Goal: Task Accomplishment & Management: Use online tool/utility

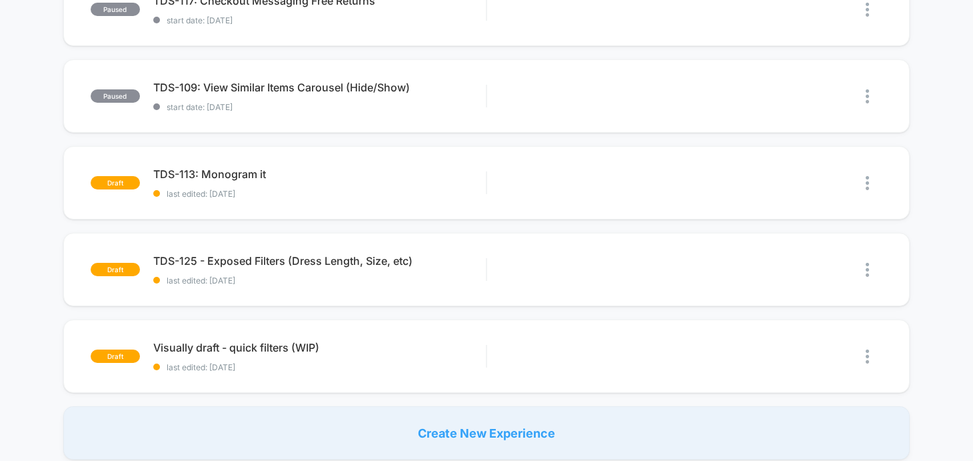
scroll to position [781, 0]
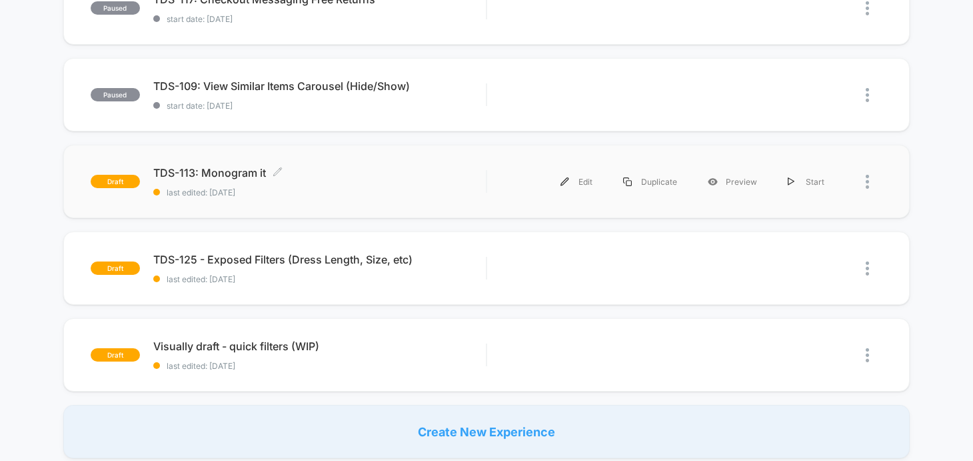
click at [232, 174] on span "TDS-113: Monogram it Click to edit experience details" at bounding box center [319, 172] width 333 height 13
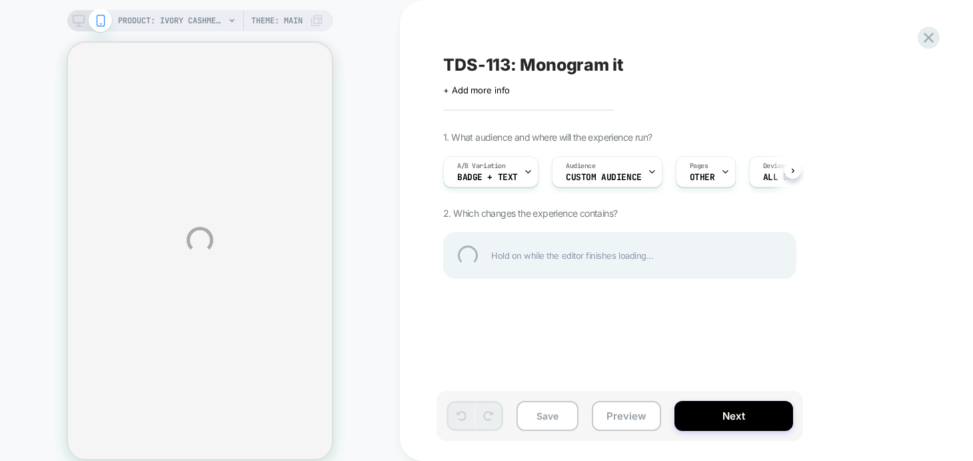
click at [625, 416] on div "PRODUCT: Ivory Cashmere [PERSON_NAME] Cardigan PRODUCT: Ivory Cashmere [PERSON_…" at bounding box center [486, 240] width 973 height 480
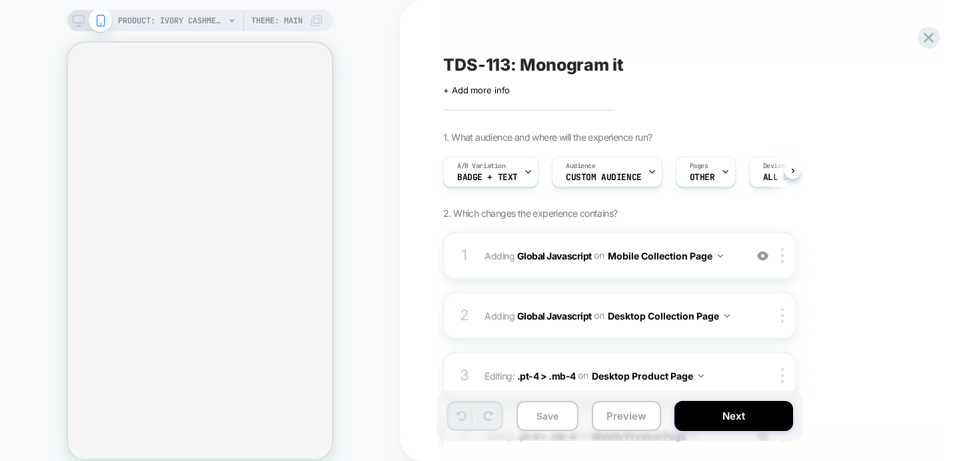
scroll to position [0, 1]
click at [416, 297] on div "TDS-113: Monogram it Click to edit experience details + Add more info 1. What a…" at bounding box center [693, 230] width 587 height 461
click at [615, 419] on button "Preview" at bounding box center [626, 416] width 69 height 30
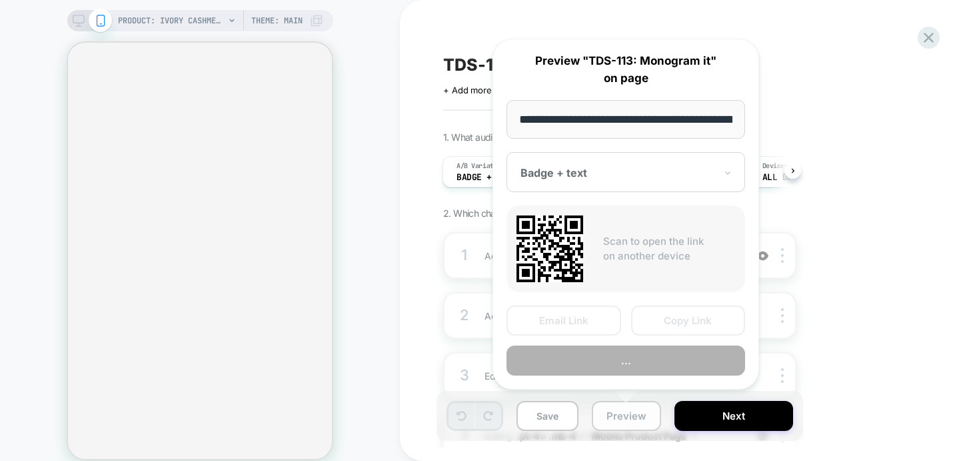
scroll to position [0, 199]
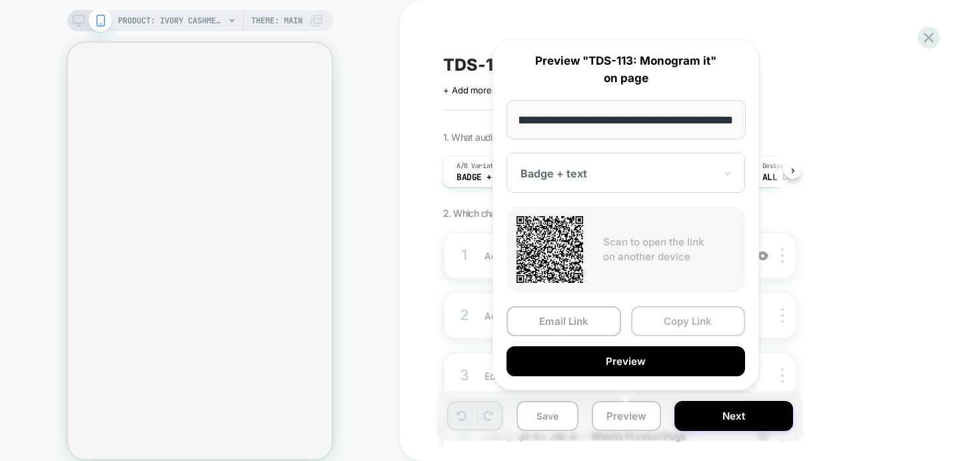
click at [691, 327] on button "Copy Link" at bounding box center [688, 321] width 115 height 30
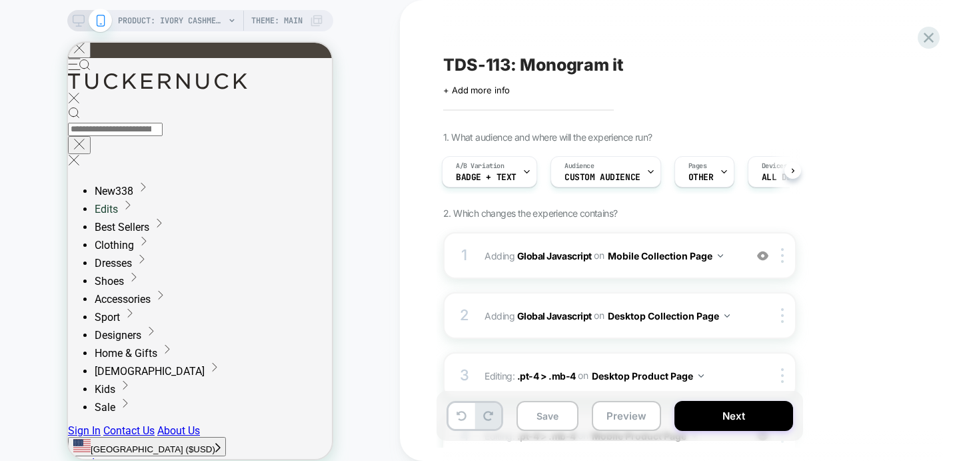
scroll to position [3, 0]
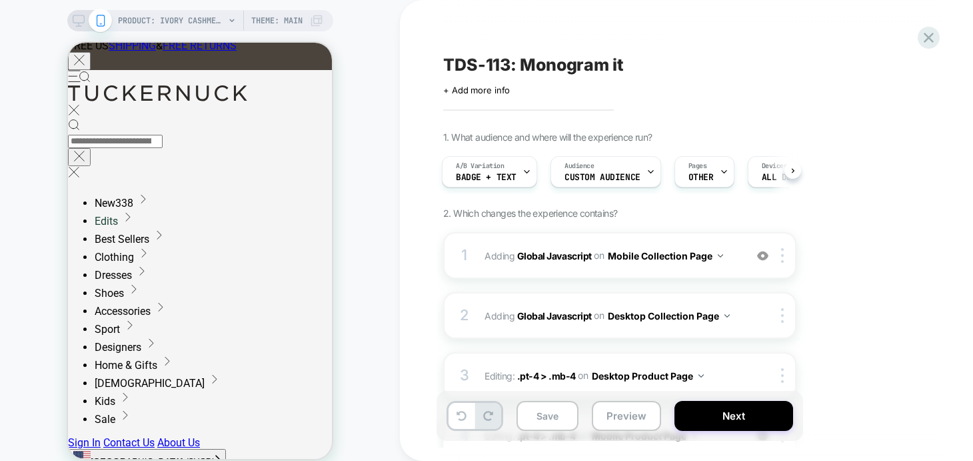
click at [421, 245] on div "TDS-113: Monogram it Click to edit experience details + Add more info 1. What a…" at bounding box center [693, 230] width 587 height 461
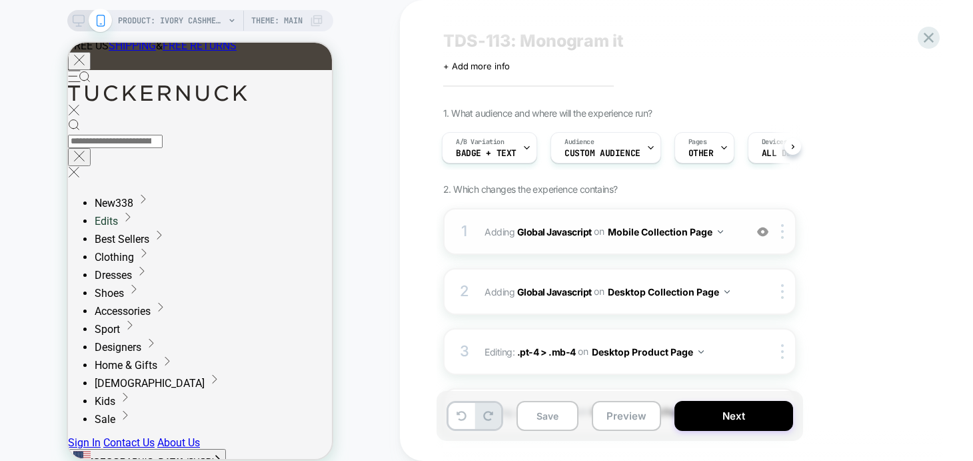
scroll to position [37, 0]
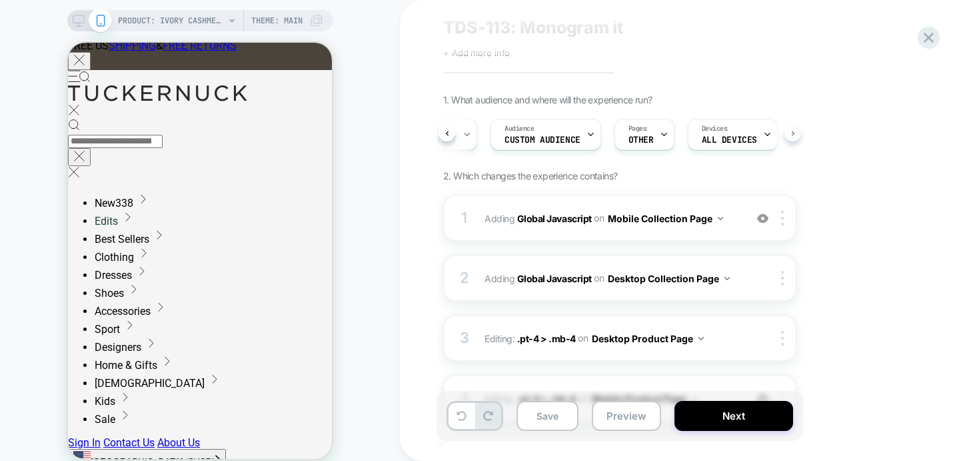
click at [793, 133] on icon at bounding box center [792, 133] width 3 height 5
click at [793, 133] on div "A/B Variation Badge + text Audience Custom Audience Pages OTHER Devices ALL DEV…" at bounding box center [619, 134] width 353 height 45
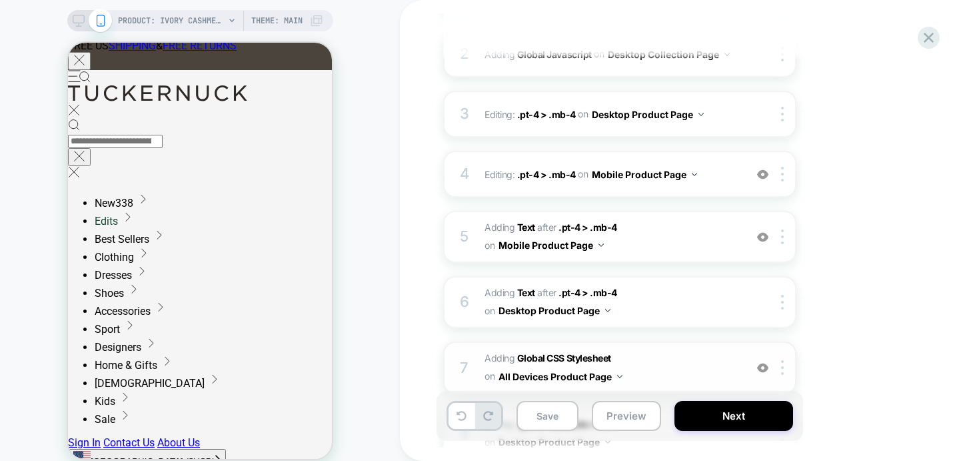
scroll to position [0, 0]
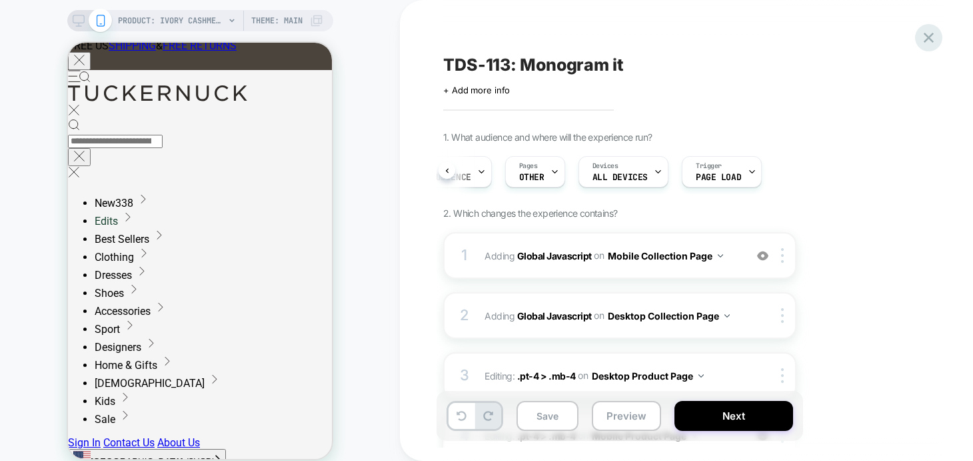
click at [922, 45] on icon at bounding box center [929, 38] width 18 height 18
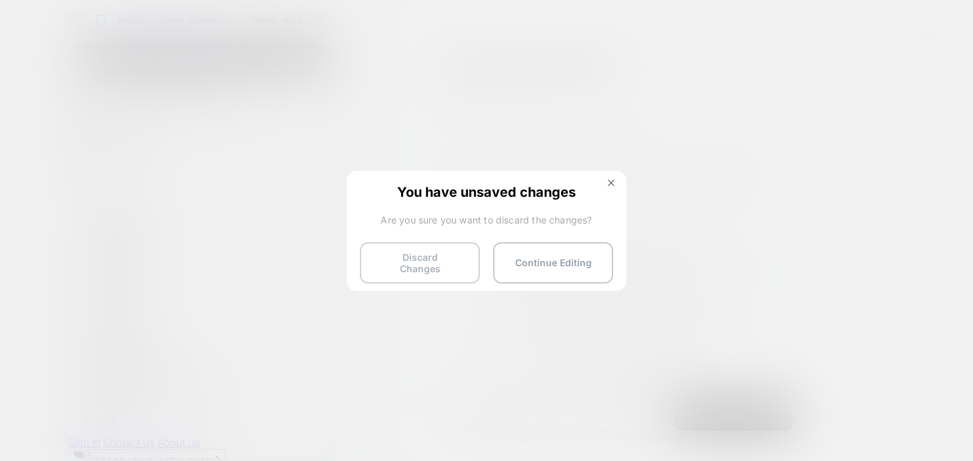
click at [406, 252] on button "Discard Changes" at bounding box center [420, 262] width 120 height 41
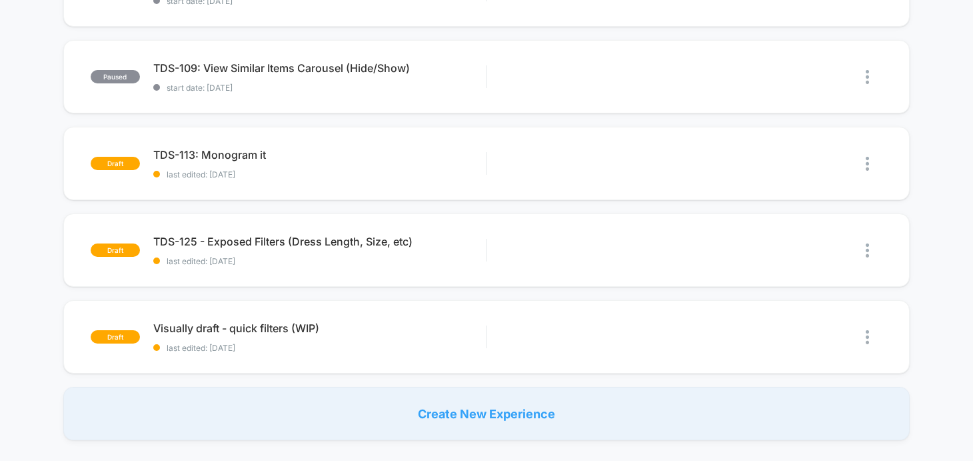
scroll to position [800, 0]
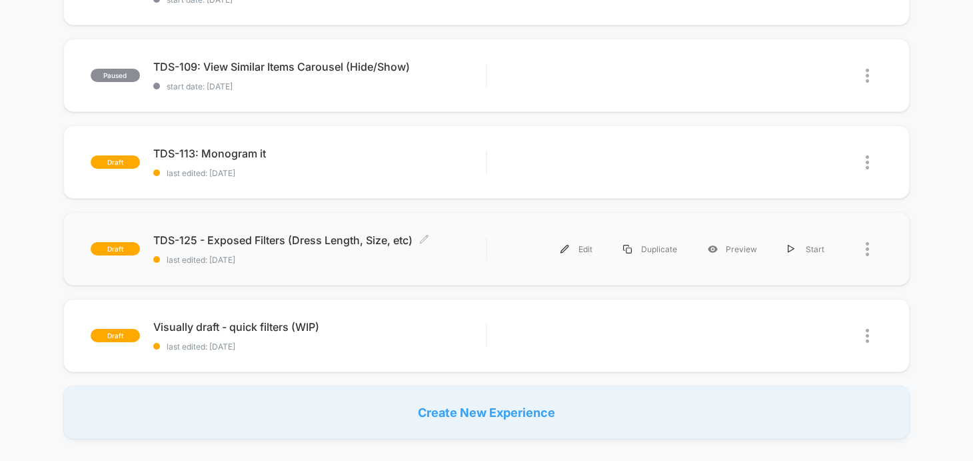
click at [277, 241] on span "TDS-125 - Exposed Filters (Dress Length, Size, etc) Click to edit experience de…" at bounding box center [319, 239] width 333 height 13
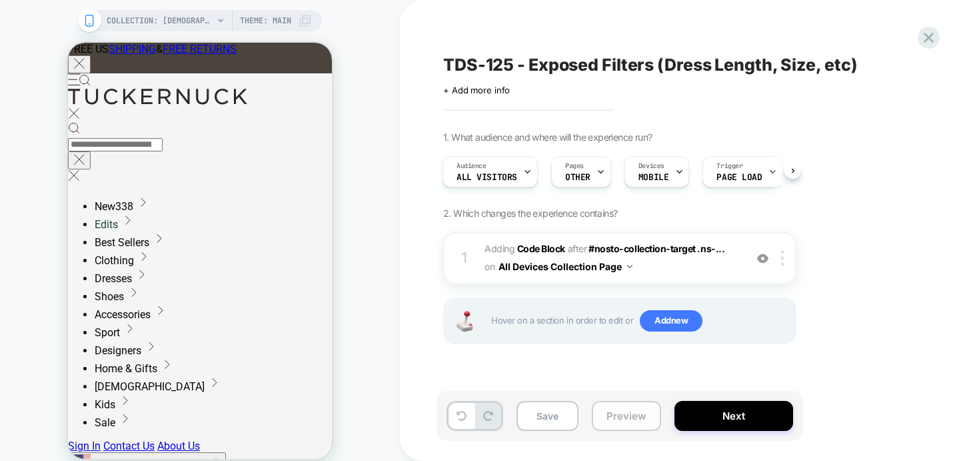
click at [626, 421] on button "Preview" at bounding box center [626, 416] width 69 height 30
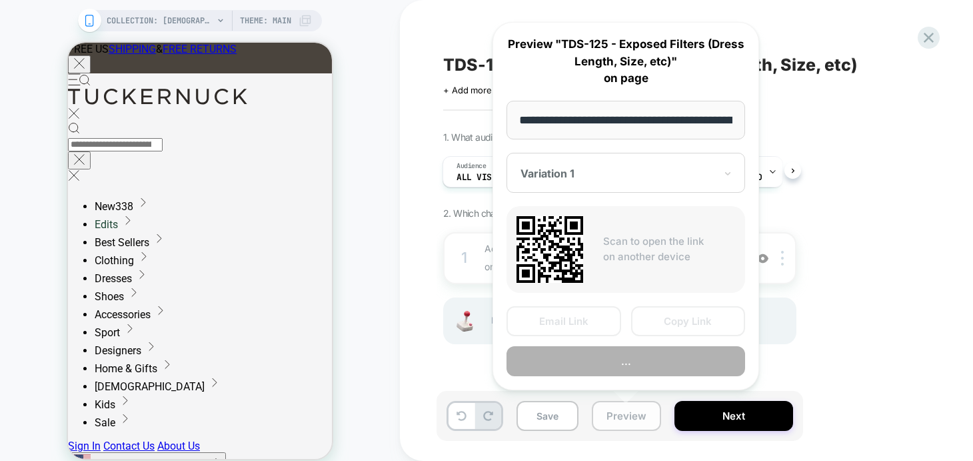
scroll to position [0, 151]
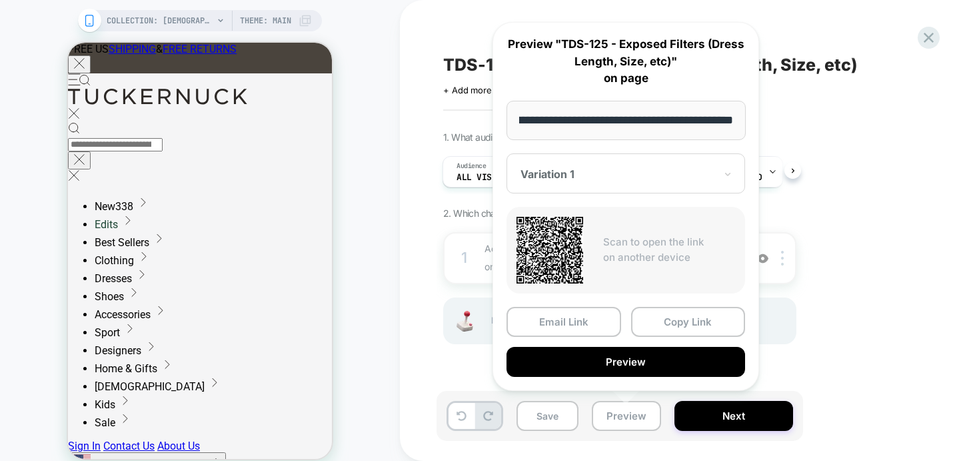
click at [392, 237] on div "COLLECTION: [DEMOGRAPHIC_DATA] New Arrivals (Category) COLLECTION: [DEMOGRAPHIC…" at bounding box center [200, 239] width 400 height 453
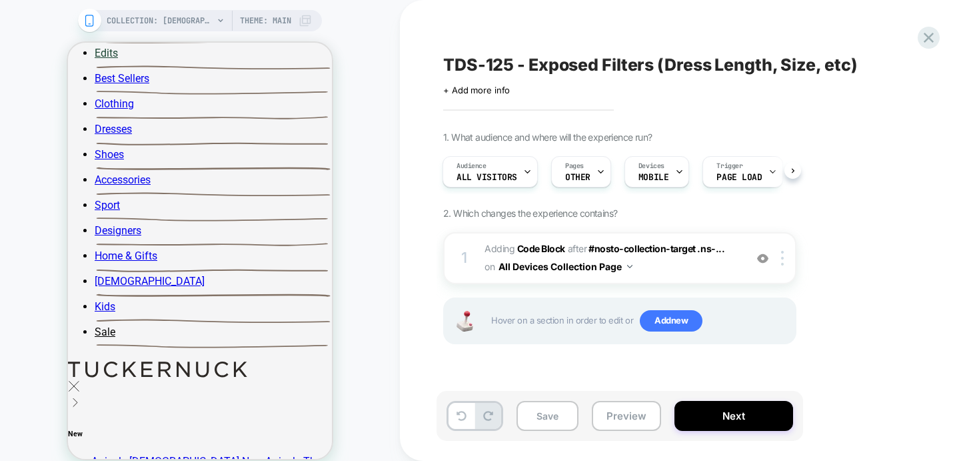
scroll to position [0, 0]
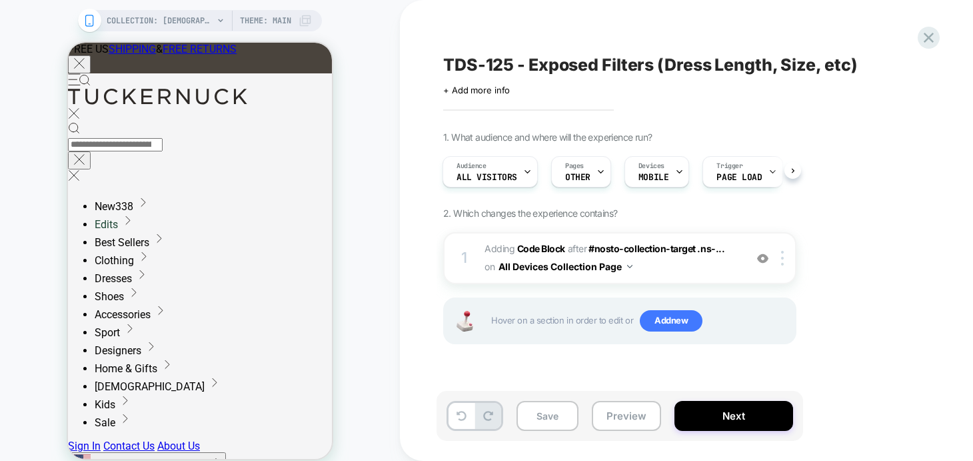
click at [421, 220] on div "TDS-125 - Exposed Filters (Dress Length, Size, etc) Click to edit experience de…" at bounding box center [693, 230] width 587 height 461
click at [521, 179] on div "Audience All Visitors" at bounding box center [486, 172] width 87 height 30
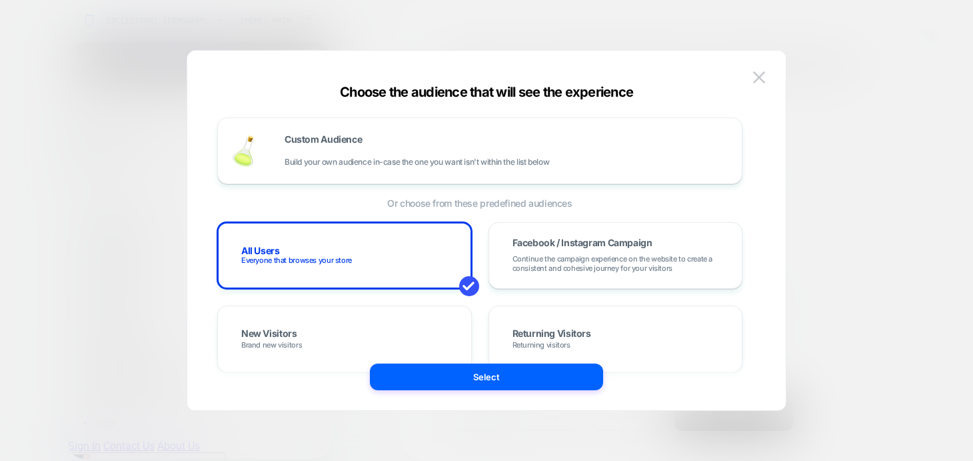
click at [885, 102] on div at bounding box center [486, 230] width 973 height 461
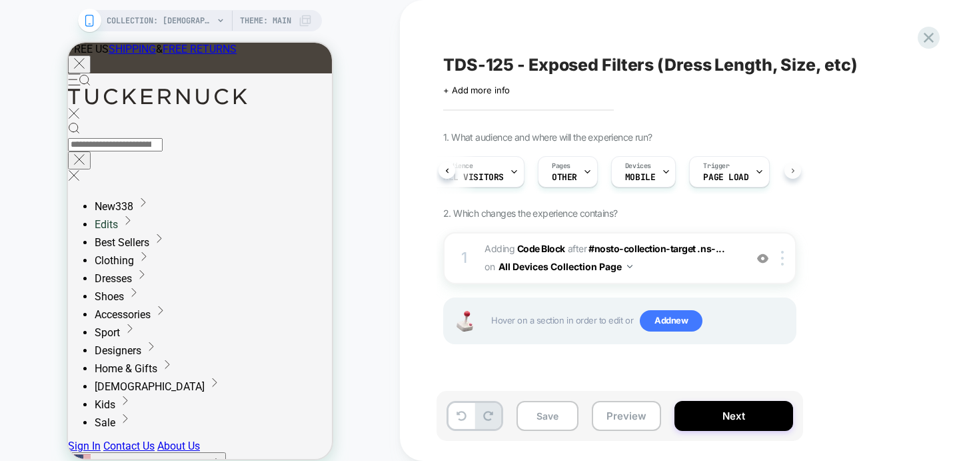
scroll to position [0, 21]
click at [681, 265] on span "Adding Code Block AFTER #nosto-collection-target .ns-... #nosto-collection-targ…" at bounding box center [612, 258] width 254 height 36
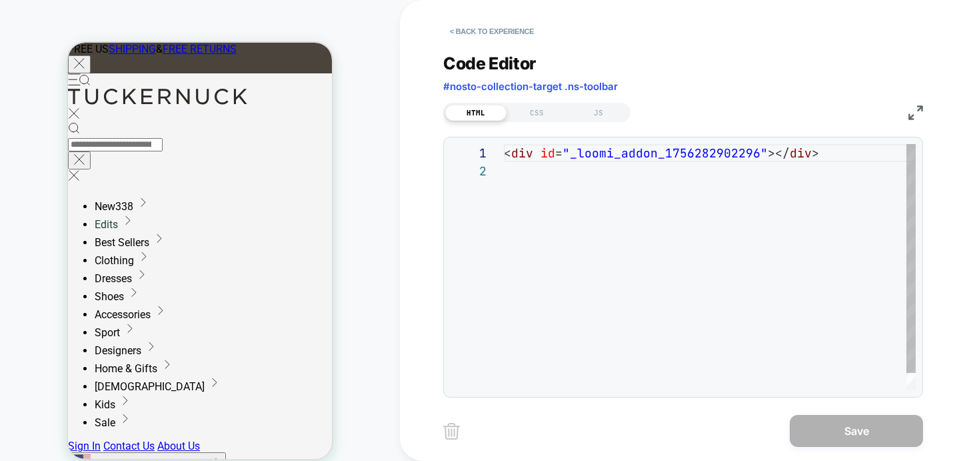
scroll to position [18, 0]
click at [456, 27] on button "< Back to experience" at bounding box center [491, 31] width 97 height 21
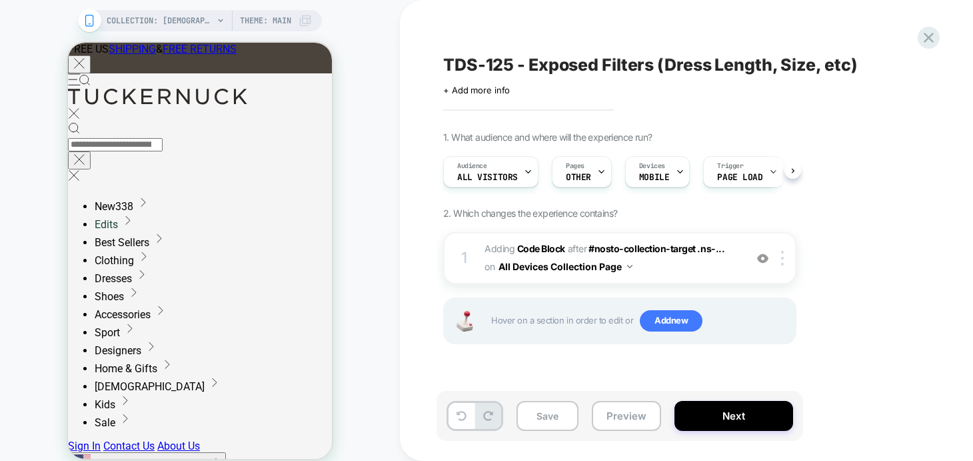
scroll to position [0, 1]
click at [413, 227] on div "TDS-125 - Exposed Filters (Dress Length, Size, etc) Click to edit experience de…" at bounding box center [693, 230] width 587 height 461
click at [750, 116] on div "TDS-125 - Exposed Filters (Dress Length, Size, etc) Click to edit experience de…" at bounding box center [687, 230] width 500 height 434
click at [677, 265] on span "Adding Code Block AFTER #nosto-collection-target .ns-... #nosto-collection-targ…" at bounding box center [612, 258] width 254 height 36
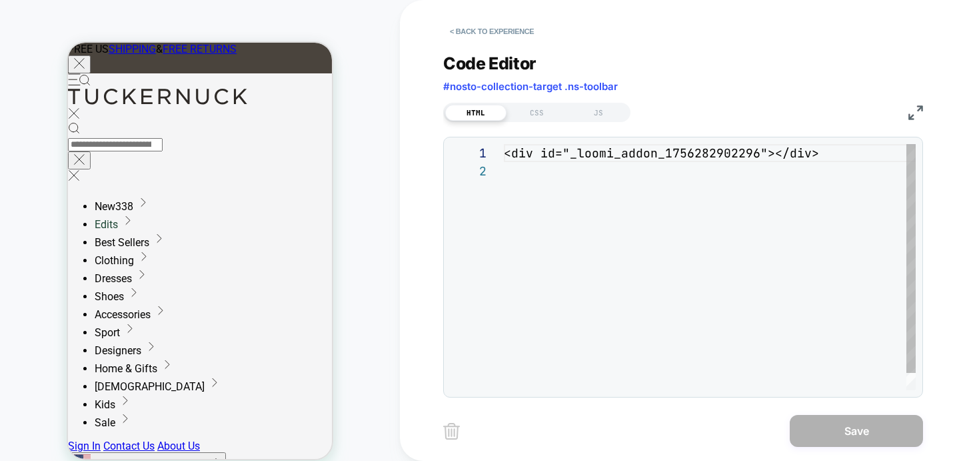
scroll to position [18, 0]
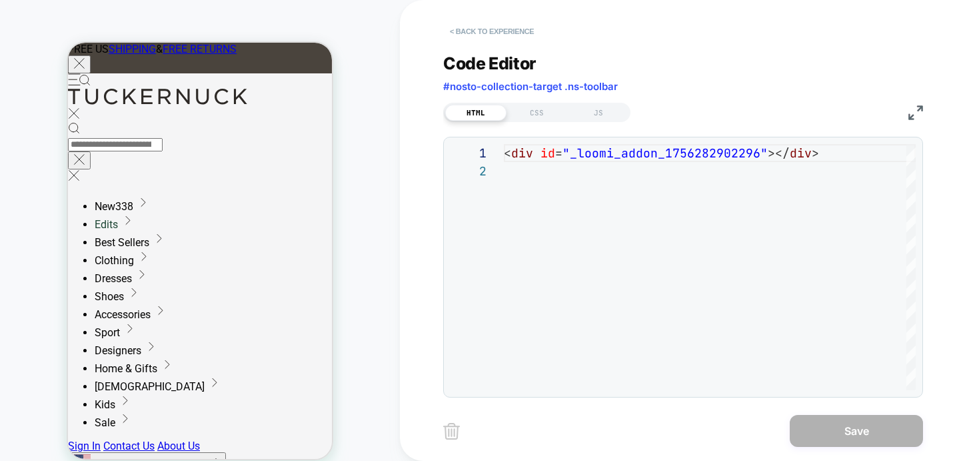
click at [456, 34] on button "< Back to experience" at bounding box center [491, 31] width 97 height 21
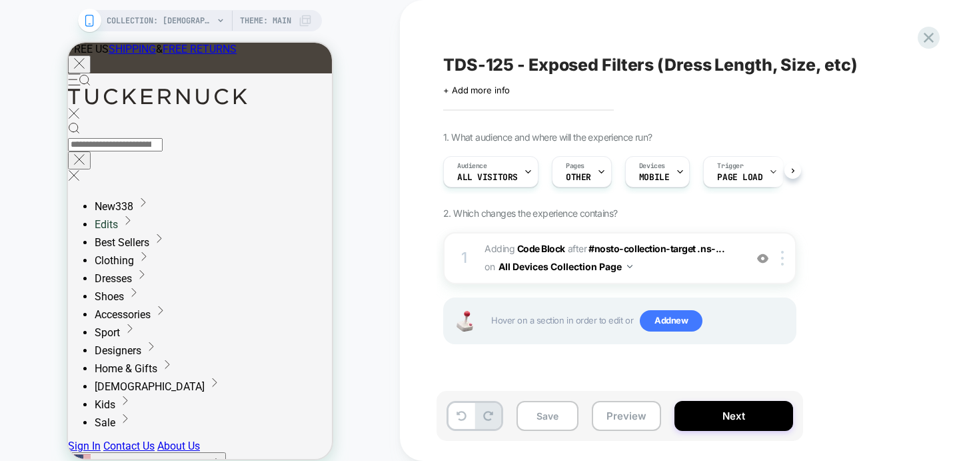
scroll to position [0, 1]
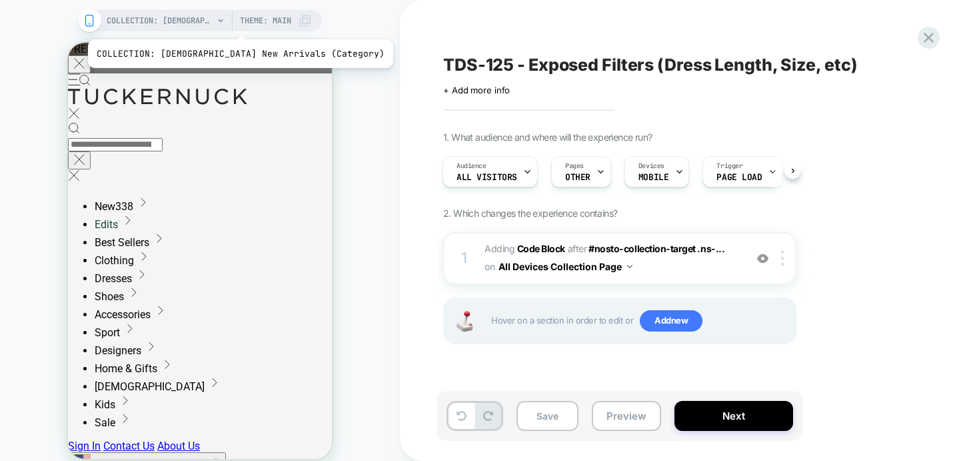
click at [206, 23] on span "COLLECTION: [DEMOGRAPHIC_DATA] New Arrivals (Category)" at bounding box center [160, 20] width 107 height 21
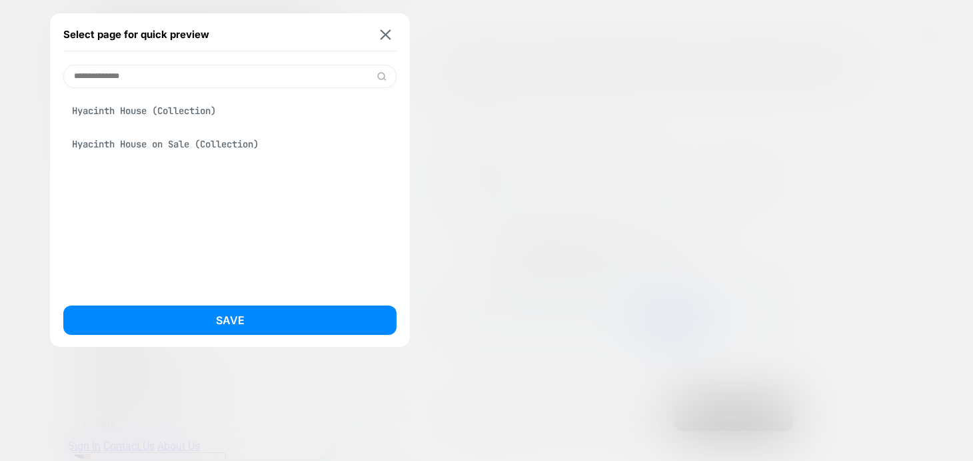
type input "**********"
click at [187, 107] on div "Hyacinth House (Collection)" at bounding box center [229, 110] width 333 height 25
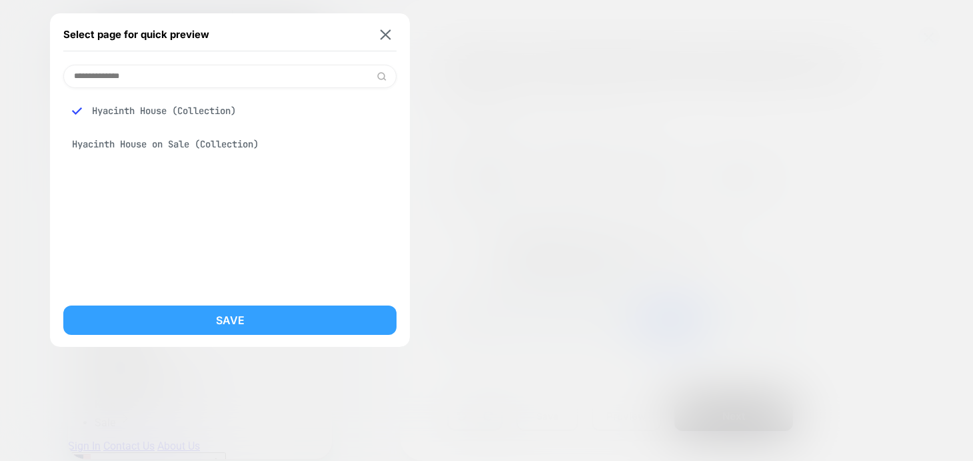
click at [188, 313] on button "Save" at bounding box center [229, 319] width 333 height 29
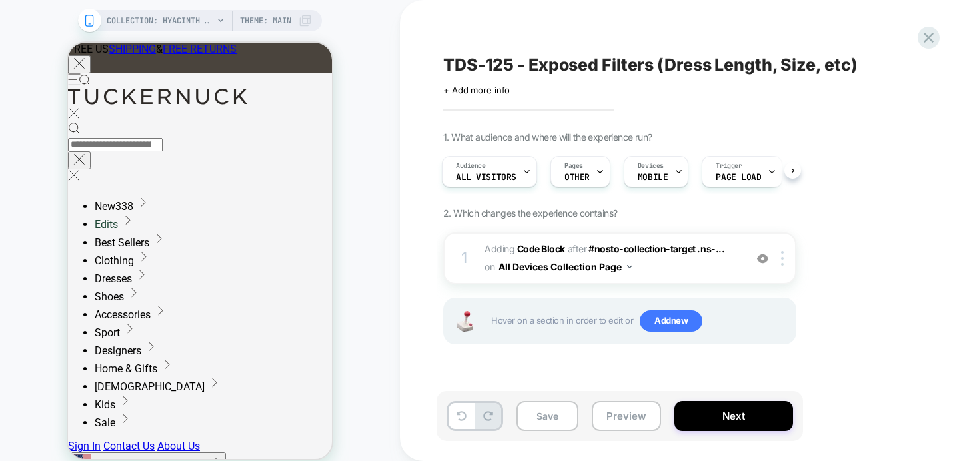
scroll to position [0, 0]
click at [935, 31] on icon at bounding box center [929, 38] width 18 height 18
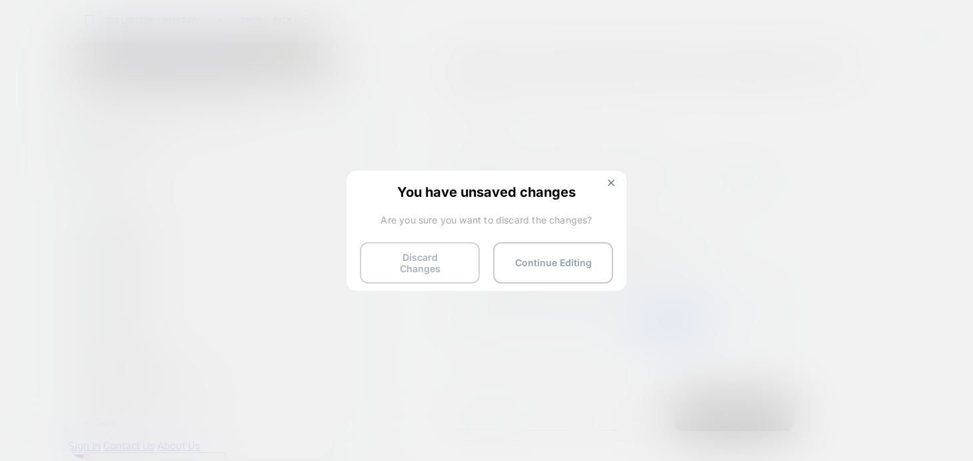
click at [423, 264] on button "Discard Changes" at bounding box center [420, 262] width 120 height 41
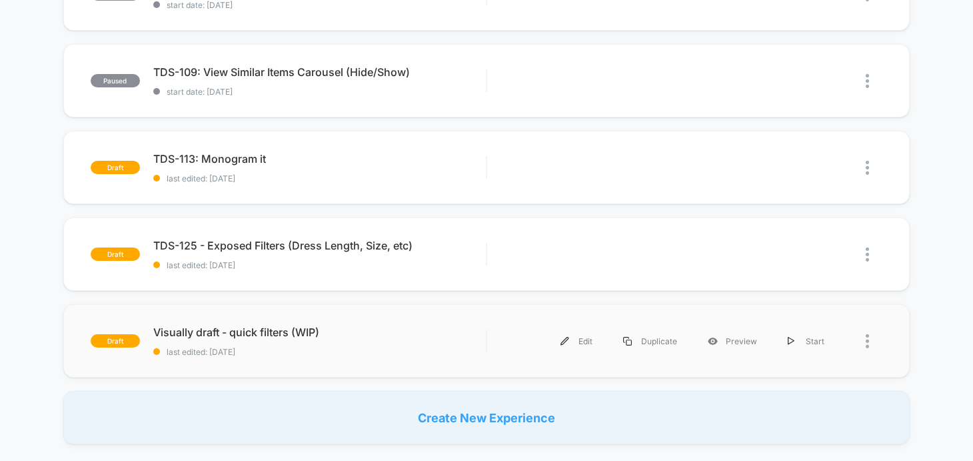
scroll to position [845, 0]
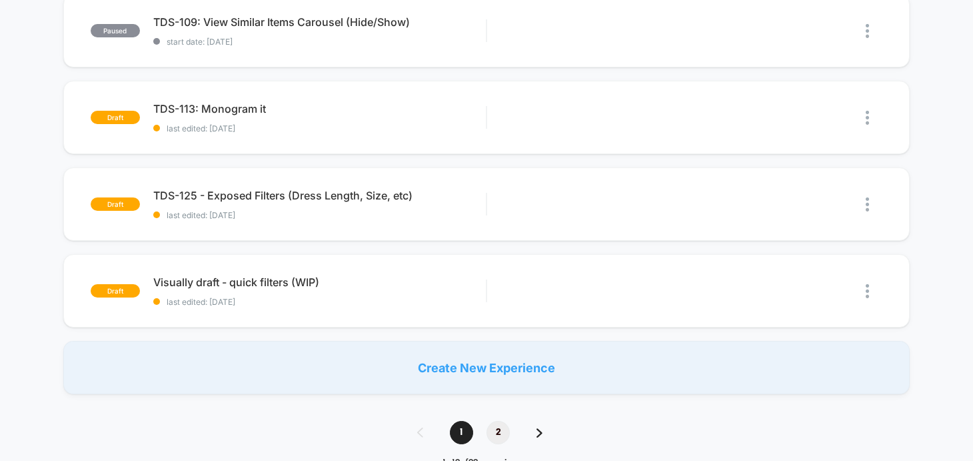
click at [493, 428] on span "2" at bounding box center [498, 432] width 23 height 23
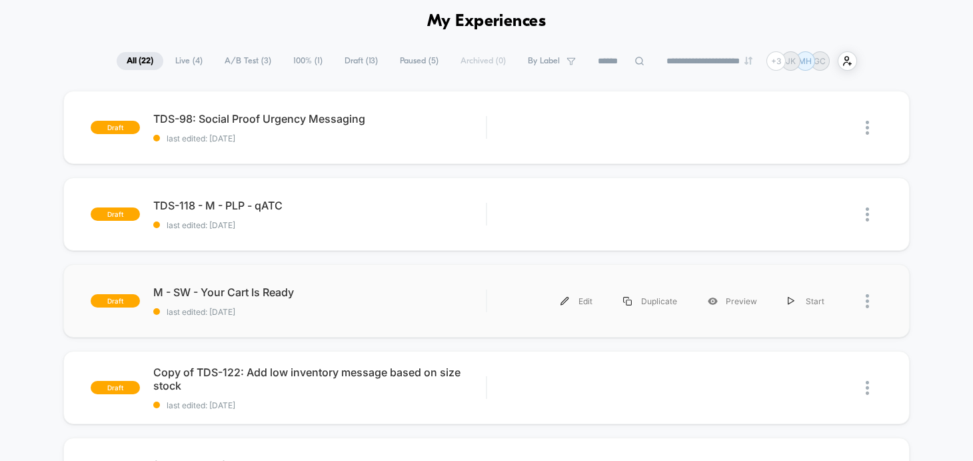
scroll to position [0, 0]
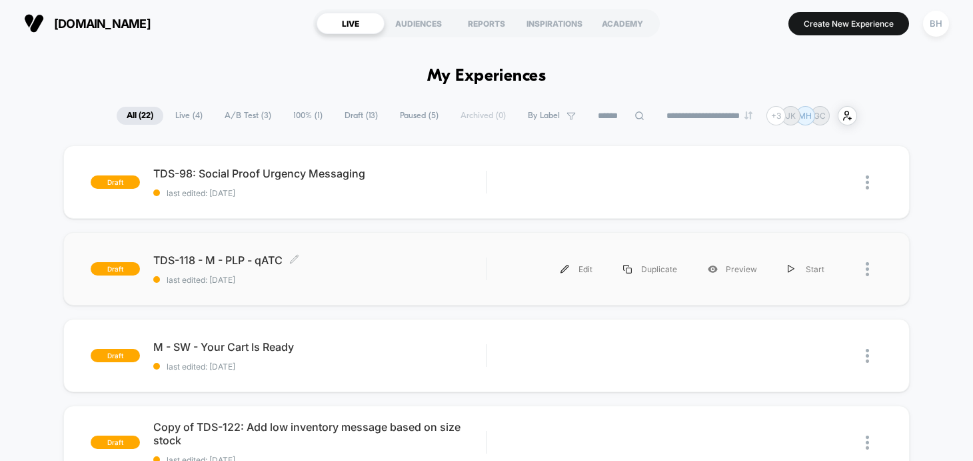
click at [221, 253] on span "TDS-118 - M - PLP - qATC Click to edit experience details" at bounding box center [319, 259] width 333 height 13
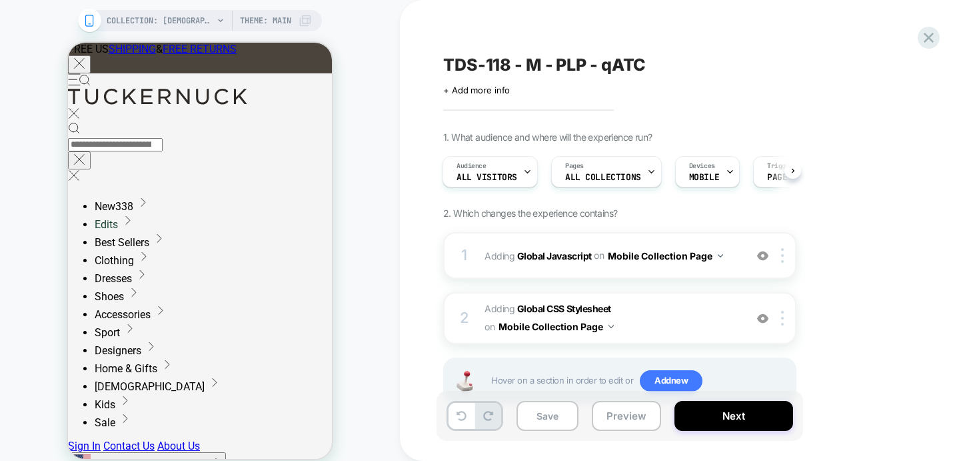
click at [421, 333] on div "TDS-118 - M - PLP - qATC Click to edit experience details + Add more info 1. Wh…" at bounding box center [693, 230] width 587 height 461
click at [627, 423] on button "Preview" at bounding box center [626, 416] width 69 height 30
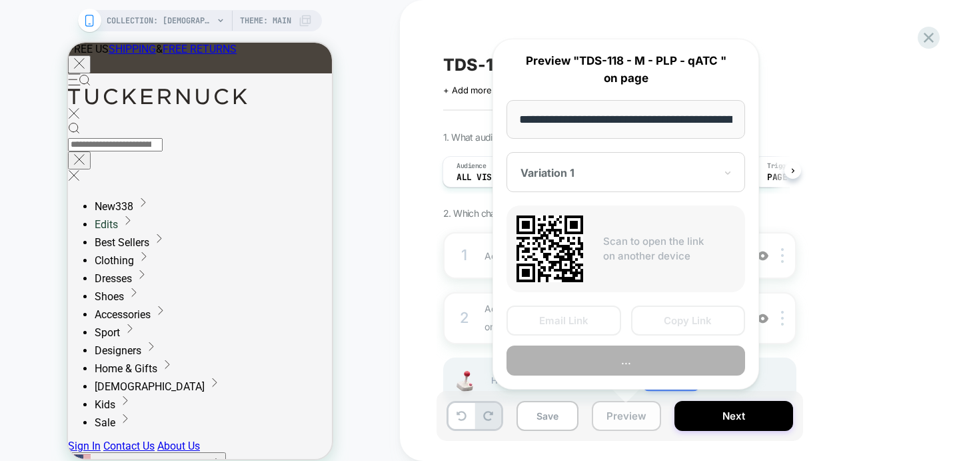
scroll to position [0, 109]
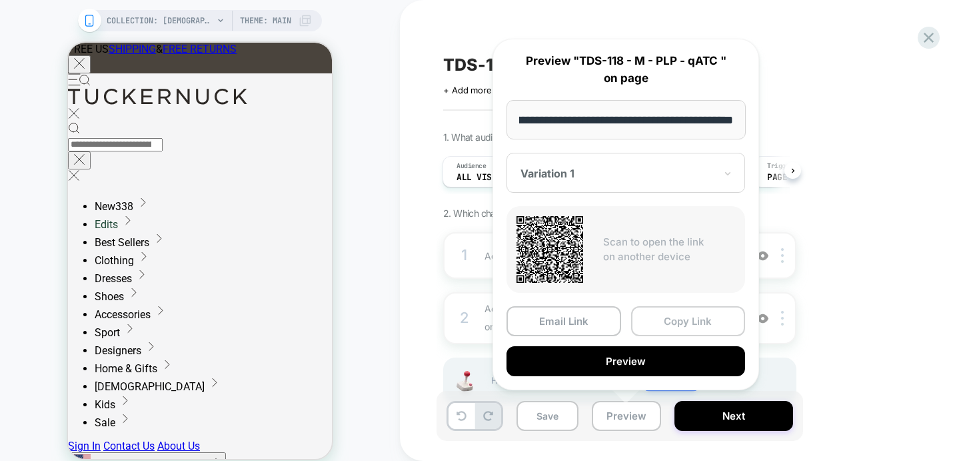
click at [667, 321] on button "Copy Link" at bounding box center [688, 321] width 115 height 30
